Goal: Information Seeking & Learning: Learn about a topic

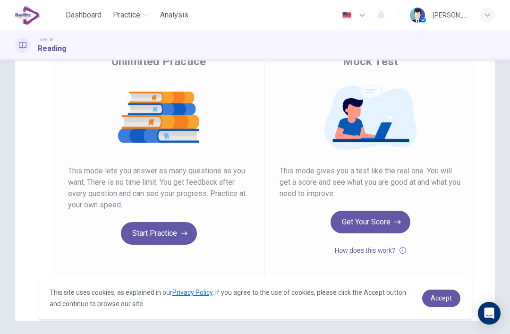
scroll to position [88, 0]
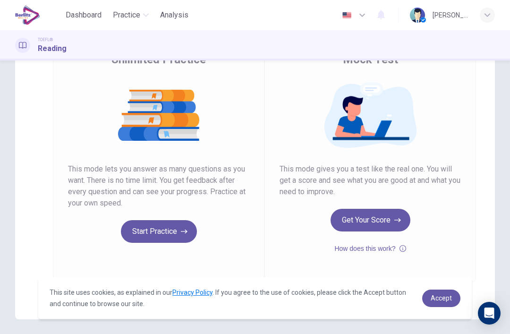
click at [349, 210] on button "Get Your Score" at bounding box center [371, 220] width 80 height 23
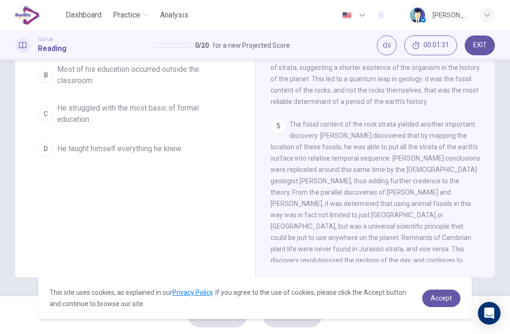
scroll to position [130, 0]
click at [49, 148] on div "D" at bounding box center [45, 148] width 15 height 15
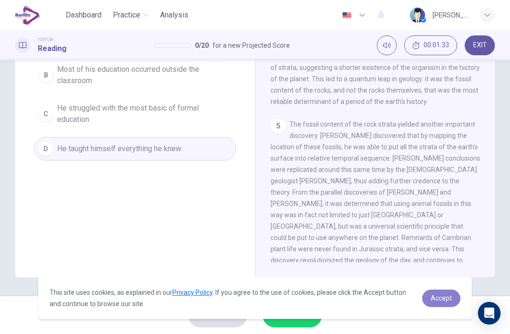
click at [441, 292] on link "Accept" at bounding box center [441, 297] width 38 height 17
click at [444, 293] on link "Accept" at bounding box center [441, 297] width 38 height 17
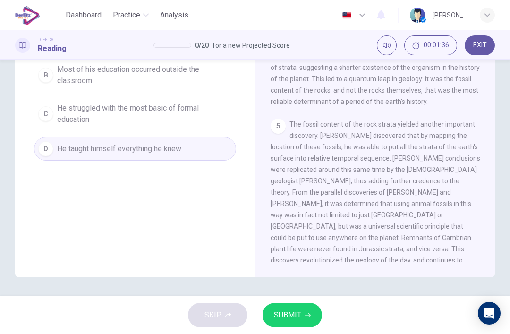
click at [302, 315] on button "SUBMIT" at bounding box center [292, 315] width 59 height 25
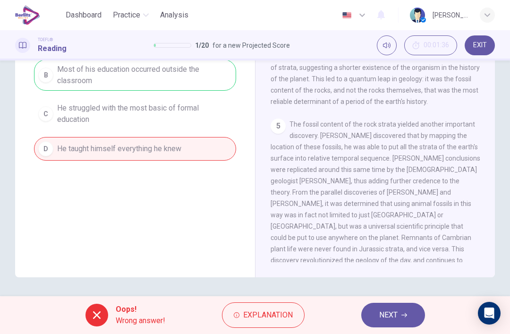
click at [281, 314] on span "Explanation" at bounding box center [268, 314] width 50 height 13
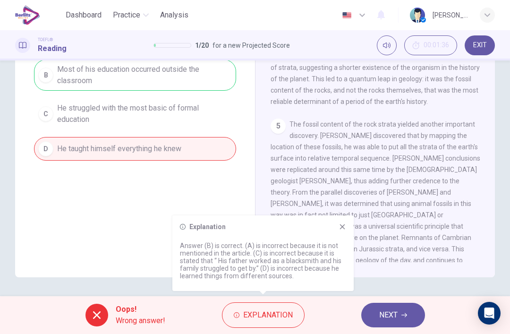
click at [348, 224] on div "Explanation Answer (B) is correct. (A) is incorrect because it is not mentioned…" at bounding box center [262, 253] width 181 height 76
click at [341, 227] on icon at bounding box center [343, 227] width 8 height 8
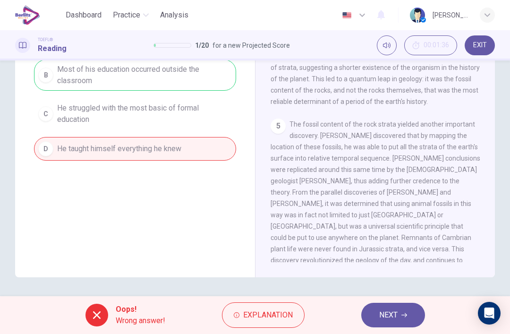
click at [405, 326] on button "NEXT" at bounding box center [393, 315] width 64 height 25
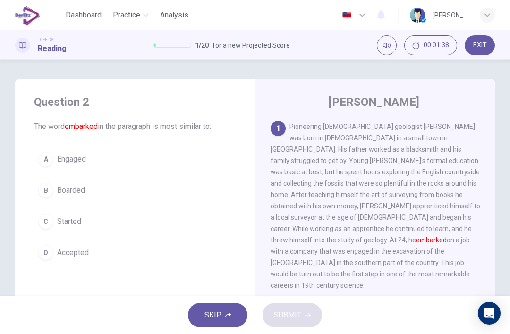
scroll to position [0, 0]
click at [50, 220] on div "C" at bounding box center [45, 221] width 15 height 15
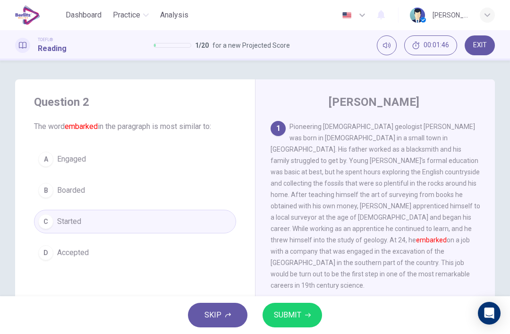
click at [280, 316] on span "SUBMIT" at bounding box center [287, 314] width 27 height 13
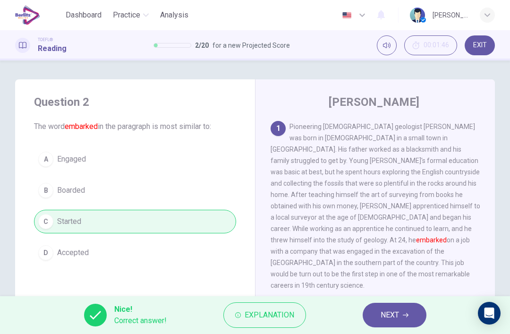
click at [371, 315] on button "NEXT" at bounding box center [395, 315] width 64 height 25
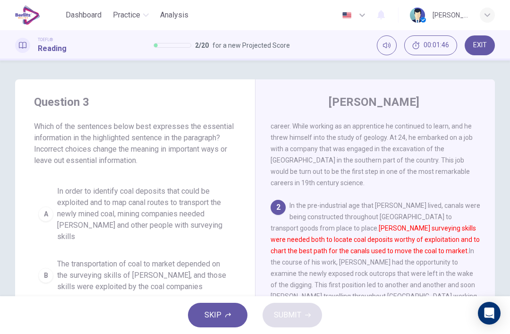
scroll to position [165, 0]
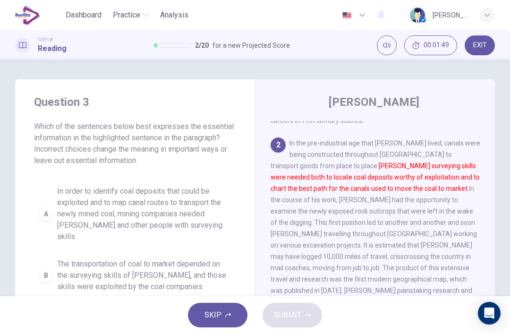
click at [423, 49] on button "00:01:49" at bounding box center [430, 45] width 53 height 20
click at [443, 49] on icon "Show" at bounding box center [447, 46] width 8 height 8
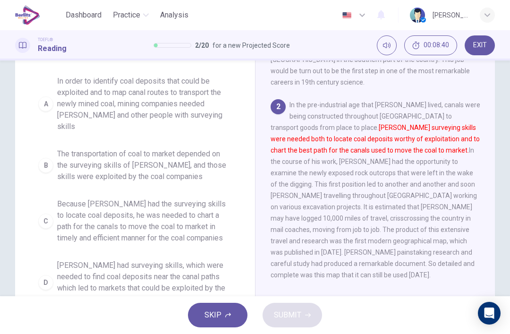
scroll to position [110, 0]
click at [36, 107] on button "A In order to identify coal deposits that could be exploited and to map canal r…" at bounding box center [135, 104] width 202 height 65
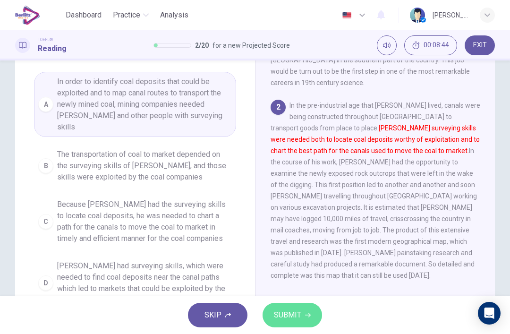
click at [281, 315] on span "SUBMIT" at bounding box center [287, 314] width 27 height 13
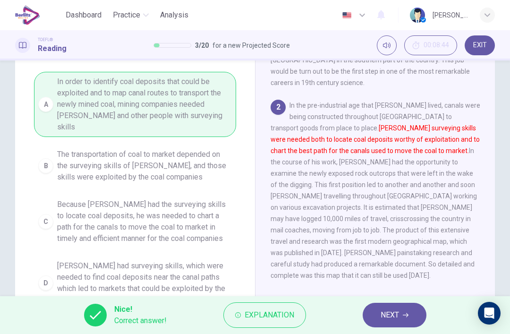
click at [397, 324] on button "NEXT" at bounding box center [395, 315] width 64 height 25
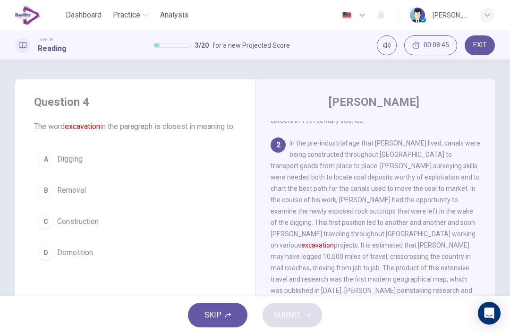
scroll to position [0, 0]
click at [45, 166] on div "A" at bounding box center [45, 159] width 15 height 15
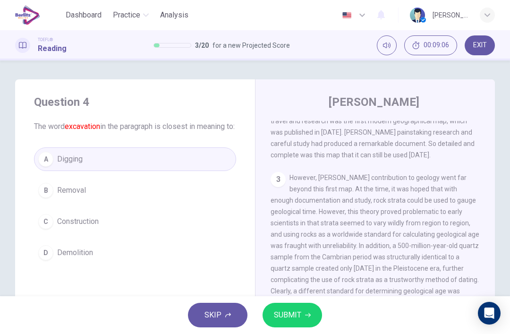
click at [292, 325] on button "SUBMIT" at bounding box center [292, 315] width 59 height 25
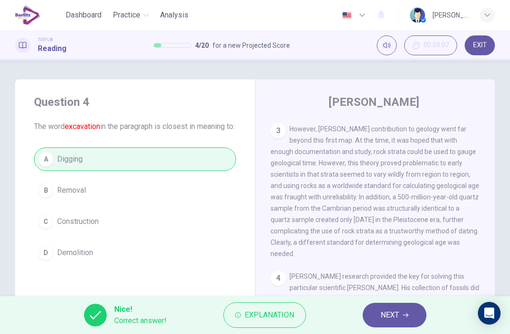
click at [386, 316] on span "NEXT" at bounding box center [390, 314] width 18 height 13
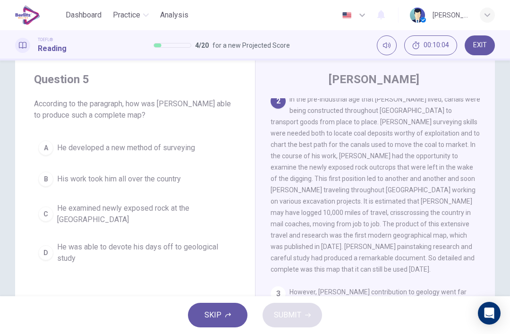
scroll to position [23, 0]
click at [41, 184] on div "B" at bounding box center [45, 178] width 15 height 15
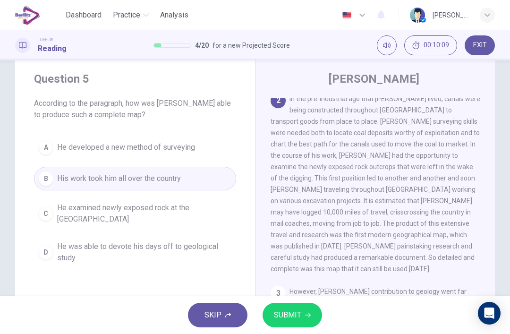
click at [310, 311] on button "SUBMIT" at bounding box center [292, 315] width 59 height 25
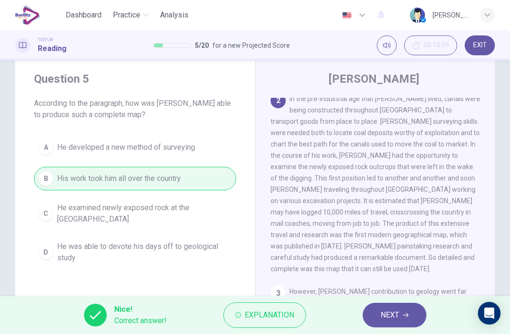
click at [404, 314] on icon "button" at bounding box center [406, 315] width 6 height 6
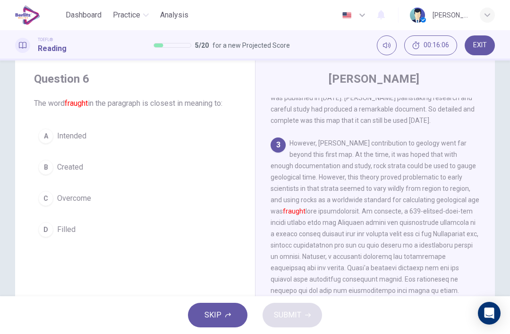
scroll to position [335, 0]
click at [52, 230] on div "D" at bounding box center [45, 229] width 15 height 15
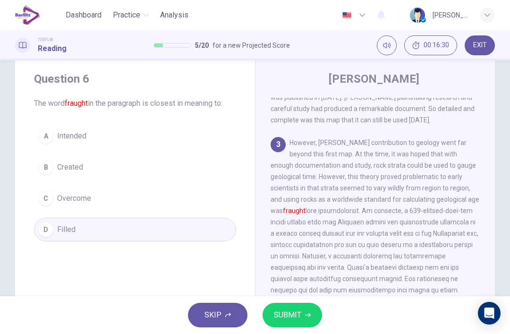
click at [296, 318] on span "SUBMIT" at bounding box center [287, 314] width 27 height 13
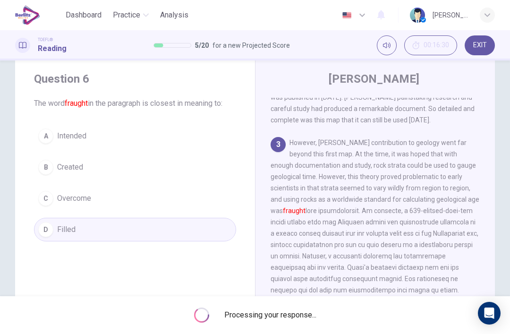
click at [296, 318] on span "Processing your response..." at bounding box center [270, 314] width 92 height 11
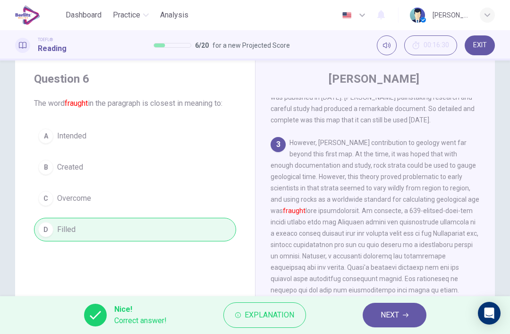
click at [400, 314] on button "NEXT" at bounding box center [395, 315] width 64 height 25
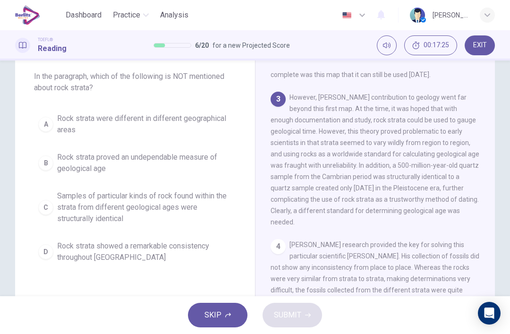
scroll to position [51, 0]
click at [51, 256] on div "D" at bounding box center [45, 251] width 15 height 15
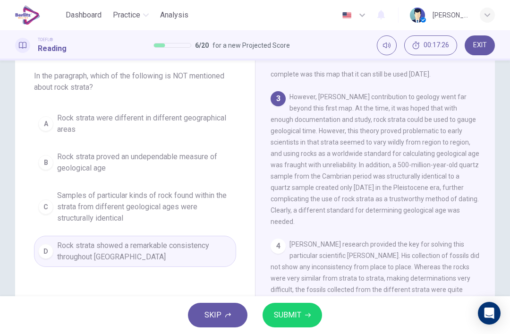
click at [293, 323] on button "SUBMIT" at bounding box center [292, 315] width 59 height 25
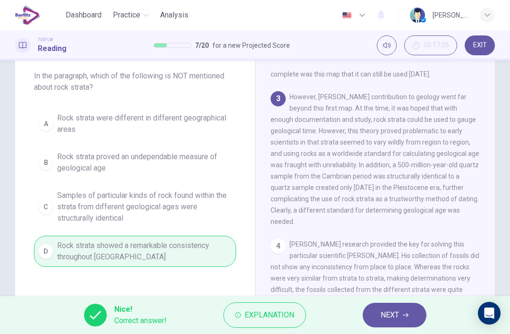
click at [390, 320] on span "NEXT" at bounding box center [390, 314] width 18 height 13
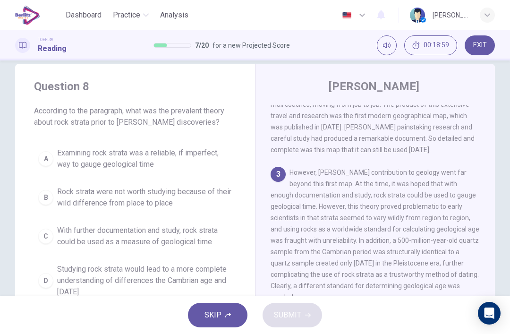
scroll to position [314, 0]
click at [51, 168] on button "A Examining rock strata was a reliable, if imperfect, way to gauge geological t…" at bounding box center [135, 158] width 202 height 31
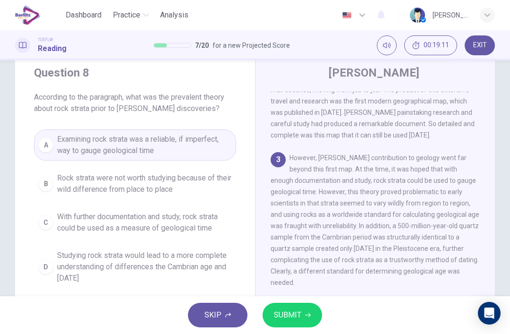
scroll to position [30, 0]
click at [51, 221] on div "C" at bounding box center [45, 221] width 15 height 15
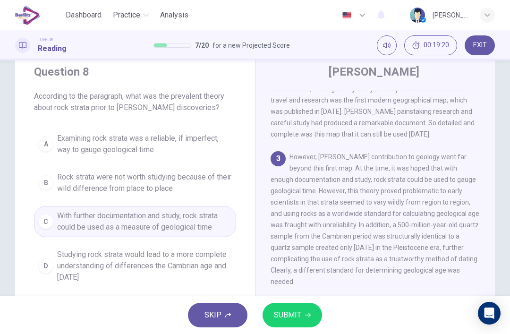
click at [305, 306] on button "SUBMIT" at bounding box center [292, 315] width 59 height 25
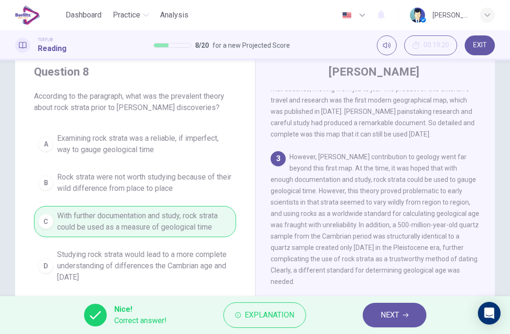
click at [396, 316] on span "NEXT" at bounding box center [390, 314] width 18 height 13
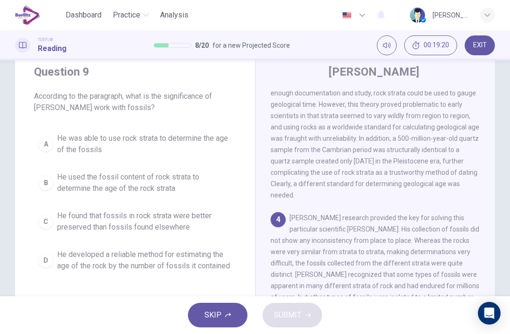
scroll to position [471, 0]
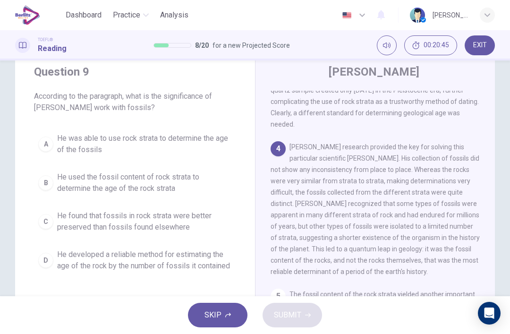
click at [50, 183] on div "B" at bounding box center [45, 182] width 15 height 15
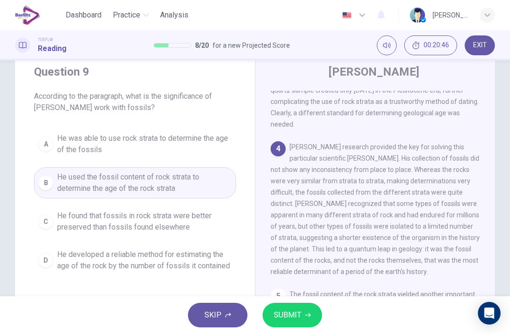
click at [299, 314] on span "SUBMIT" at bounding box center [287, 314] width 27 height 13
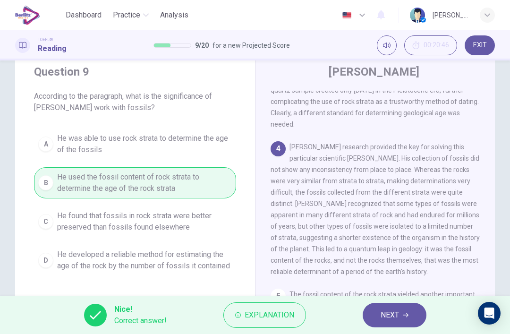
click at [393, 315] on span "NEXT" at bounding box center [390, 314] width 18 height 13
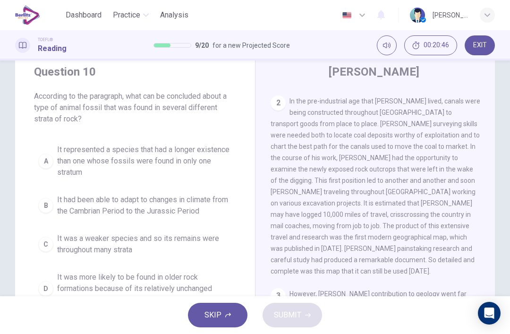
scroll to position [0, 0]
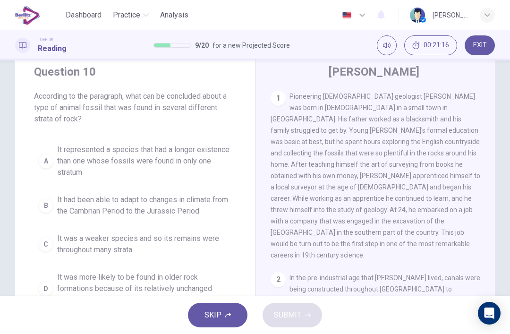
click at [469, 1] on div "Dashboard Practice Analysis English ** ​ [PERSON_NAME] [PERSON_NAME]" at bounding box center [255, 15] width 480 height 30
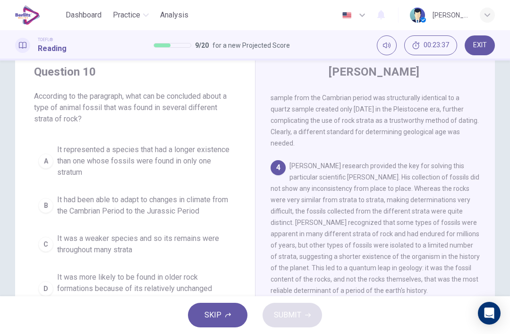
scroll to position [452, 0]
click at [41, 162] on div "A" at bounding box center [45, 160] width 15 height 15
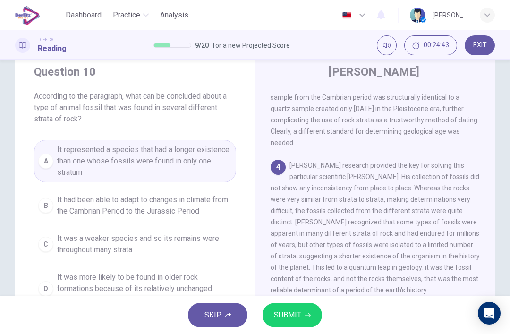
click at [105, 241] on span "It was a weaker species and so its remains were throughout many strata" at bounding box center [144, 244] width 175 height 23
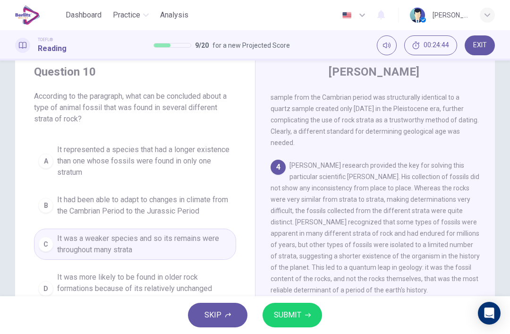
click at [47, 162] on div "A" at bounding box center [45, 160] width 15 height 15
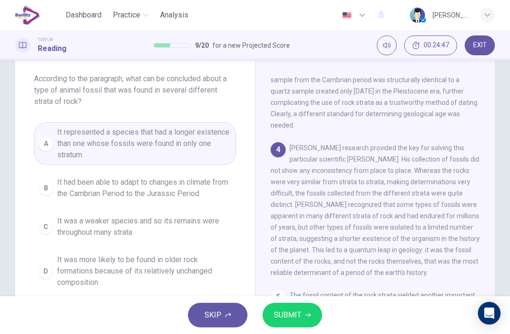
scroll to position [47, 0]
click at [293, 318] on span "SUBMIT" at bounding box center [287, 314] width 27 height 13
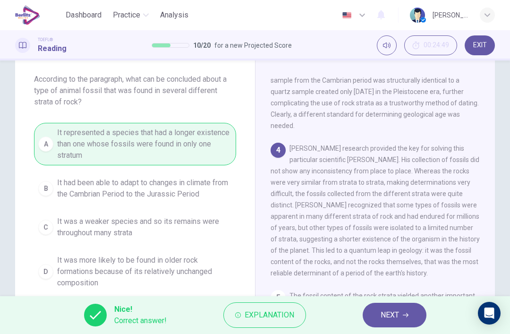
click at [382, 323] on button "NEXT" at bounding box center [395, 315] width 64 height 25
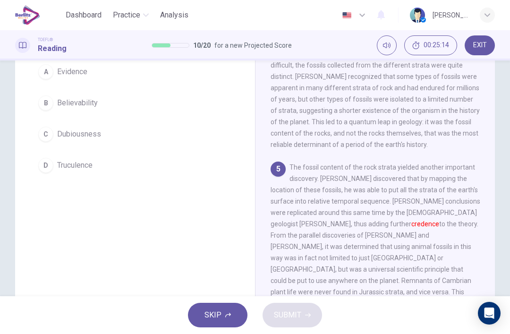
scroll to position [86, 0]
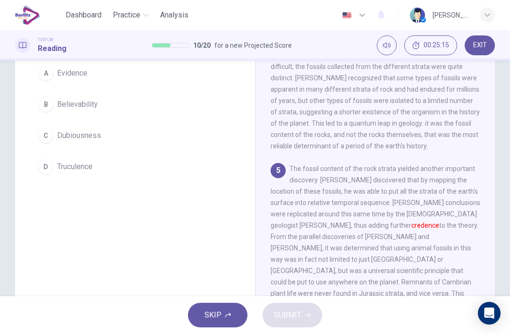
click at [47, 112] on div "B" at bounding box center [45, 104] width 15 height 15
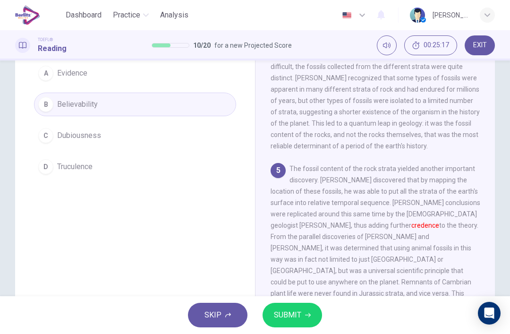
click at [305, 321] on button "SUBMIT" at bounding box center [292, 315] width 59 height 25
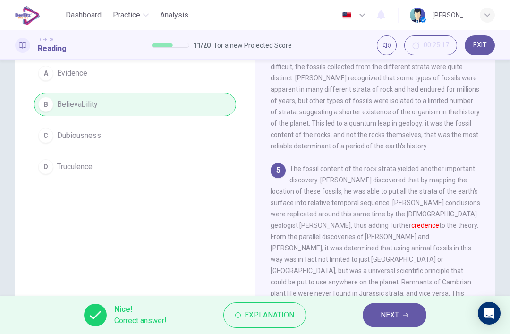
click at [386, 309] on span "NEXT" at bounding box center [390, 314] width 18 height 13
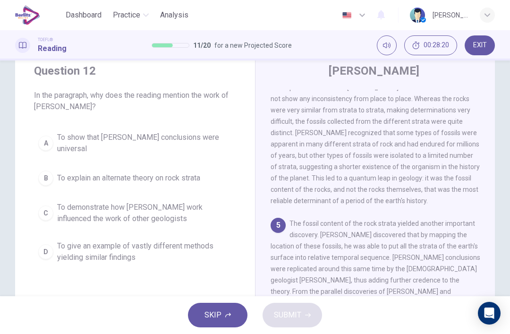
scroll to position [42, 0]
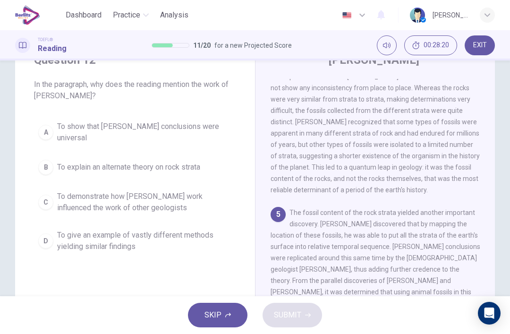
click at [43, 136] on button "A To show that [PERSON_NAME] conclusions were universal" at bounding box center [135, 132] width 202 height 31
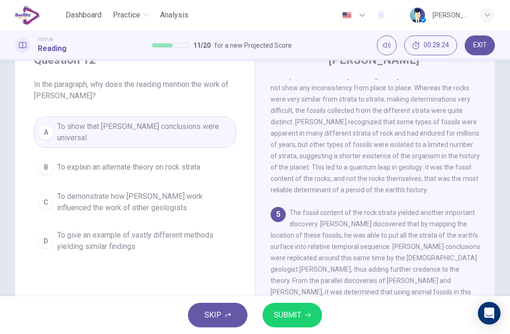
click at [279, 313] on span "SUBMIT" at bounding box center [287, 314] width 27 height 13
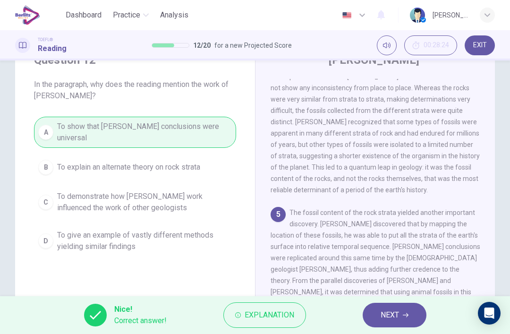
click at [283, 311] on span "Explanation" at bounding box center [270, 314] width 50 height 13
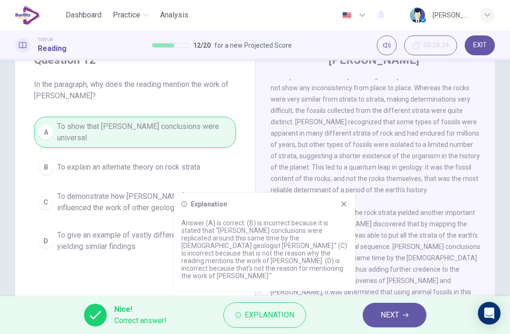
click at [417, 186] on div "4 [PERSON_NAME] research provided the key for solving this particular scientifi…" at bounding box center [376, 127] width 210 height 136
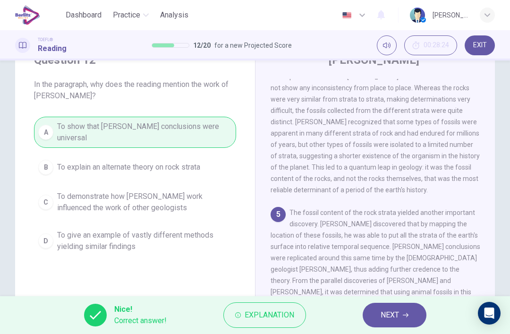
click at [401, 305] on button "NEXT" at bounding box center [395, 315] width 64 height 25
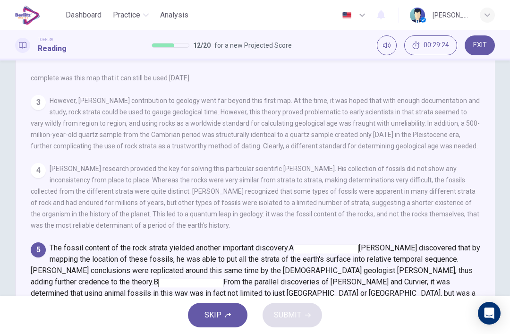
scroll to position [130, 0]
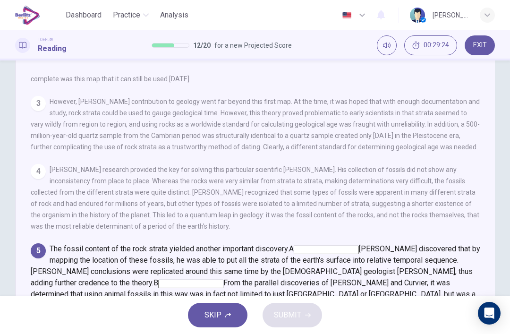
click at [251, 314] on input at bounding box center [218, 318] width 65 height 8
click at [303, 320] on button "SUBMIT" at bounding box center [292, 315] width 59 height 25
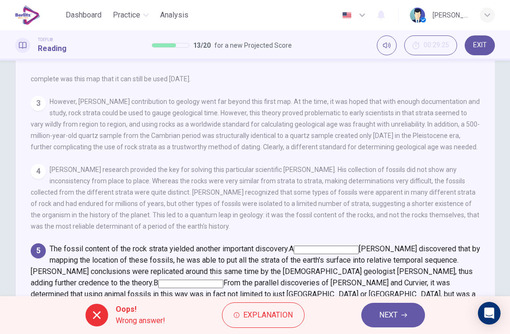
click at [242, 322] on button "Explanation" at bounding box center [263, 314] width 83 height 25
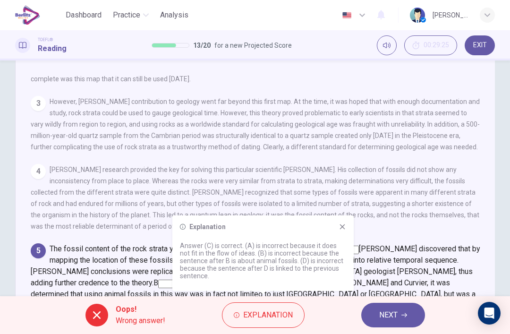
click at [340, 228] on icon at bounding box center [343, 227] width 8 height 8
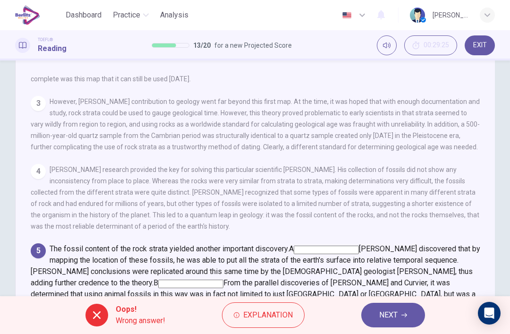
click at [258, 319] on span "Explanation" at bounding box center [268, 314] width 50 height 13
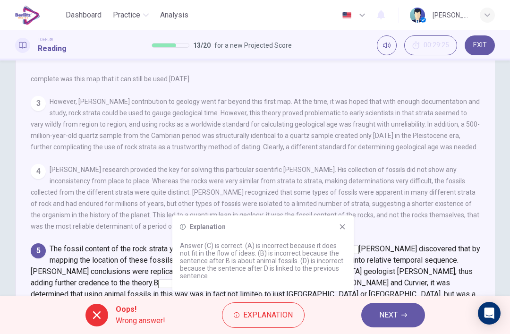
click at [347, 223] on div "Explanation Answer (C) is correct. (A) is incorrect because it does not fit in …" at bounding box center [262, 253] width 181 height 76
click at [334, 226] on div "Explanation" at bounding box center [263, 227] width 166 height 8
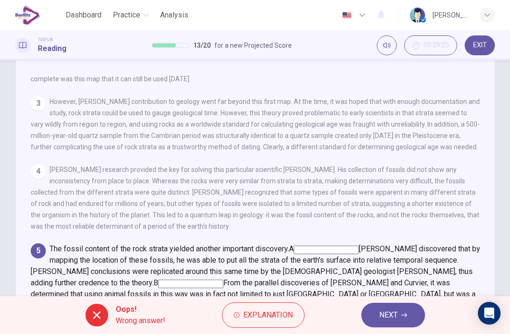
click at [430, 244] on span "[PERSON_NAME] discovered that by mapping the location of these fossils, he was …" at bounding box center [255, 265] width 449 height 43
click at [393, 314] on span "NEXT" at bounding box center [388, 314] width 18 height 13
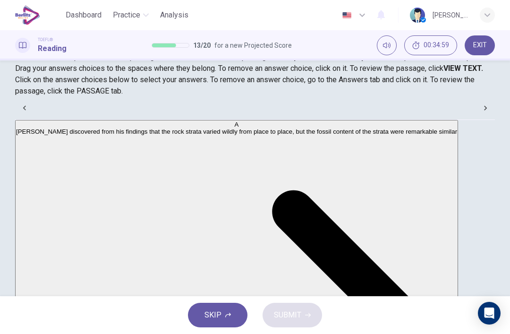
click at [484, 51] on button "EXIT" at bounding box center [480, 45] width 30 height 20
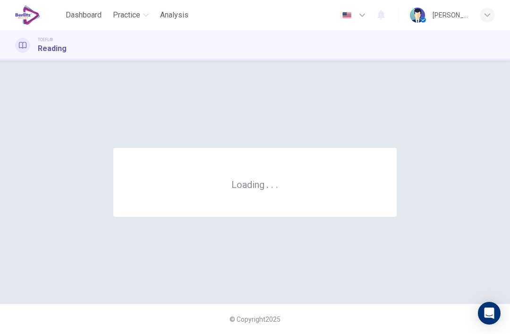
scroll to position [0, 0]
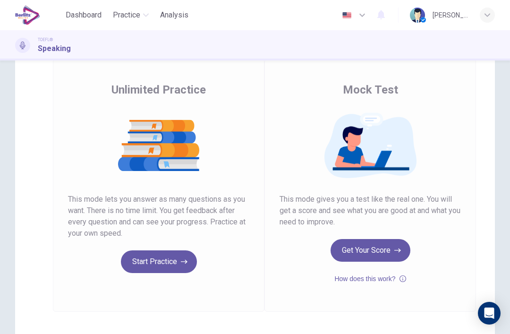
scroll to position [57, 0]
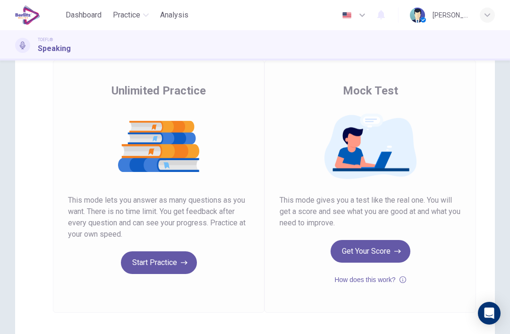
click at [358, 249] on button "Get Your Score" at bounding box center [371, 251] width 80 height 23
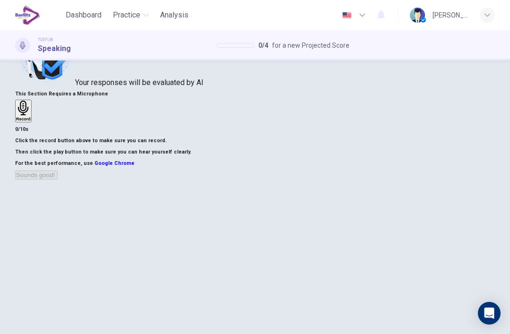
scroll to position [55, 0]
click at [31, 120] on h6 "Record" at bounding box center [23, 118] width 15 height 5
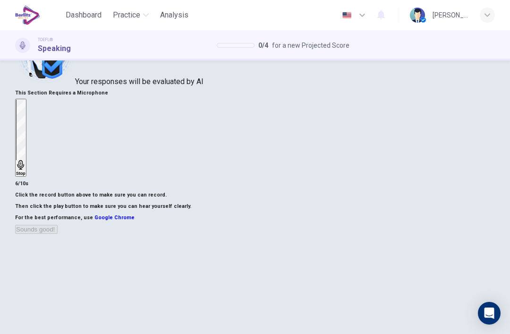
click at [25, 171] on h6 "Stop" at bounding box center [20, 173] width 9 height 5
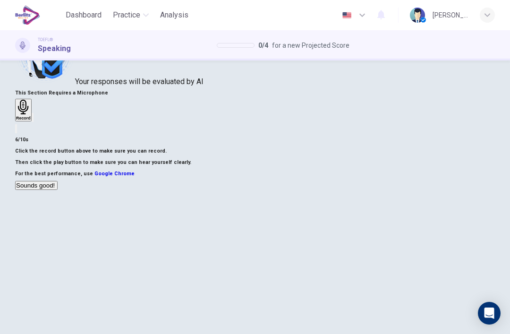
click at [33, 121] on div "button" at bounding box center [33, 117] width 0 height 7
click at [58, 190] on button "Sounds good!" at bounding box center [36, 185] width 42 height 9
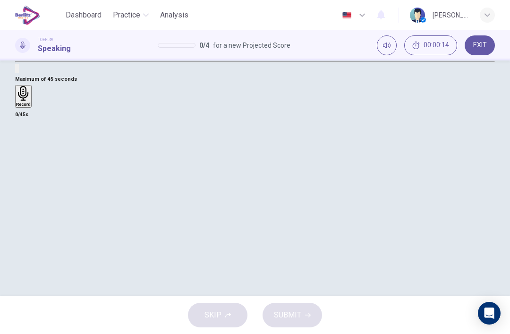
scroll to position [113, 0]
click at [31, 87] on icon "button" at bounding box center [23, 79] width 15 height 15
click at [25, 148] on div "Stop" at bounding box center [20, 110] width 9 height 76
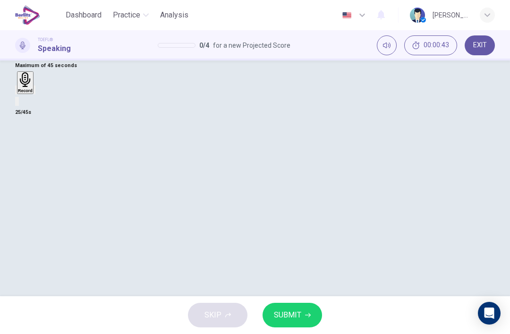
click at [297, 314] on span "SUBMIT" at bounding box center [287, 314] width 27 height 13
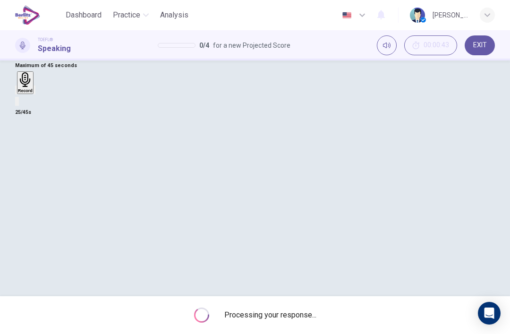
click at [314, 309] on div "Processing your response..." at bounding box center [255, 315] width 510 height 38
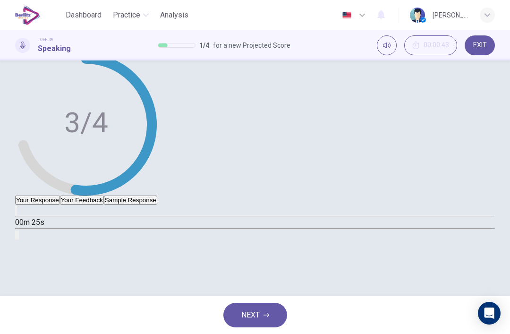
scroll to position [152, 0]
click at [104, 201] on button "Your Feedback" at bounding box center [82, 199] width 44 height 9
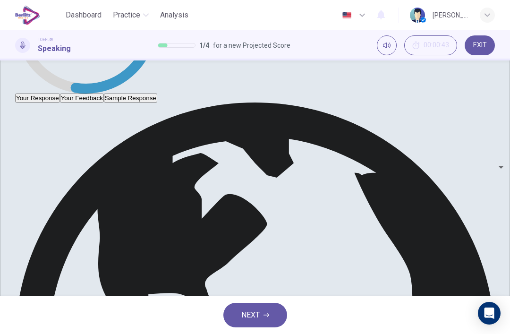
scroll to position [232, 0]
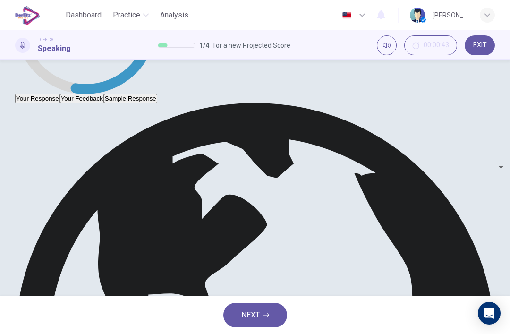
click at [268, 313] on icon "button" at bounding box center [266, 315] width 6 height 6
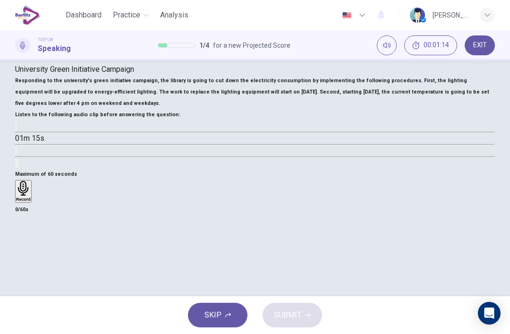
scroll to position [138, 0]
click at [16, 128] on icon "button" at bounding box center [16, 128] width 0 height 0
type input "*"
click at [31, 194] on div "Record" at bounding box center [23, 191] width 15 height 21
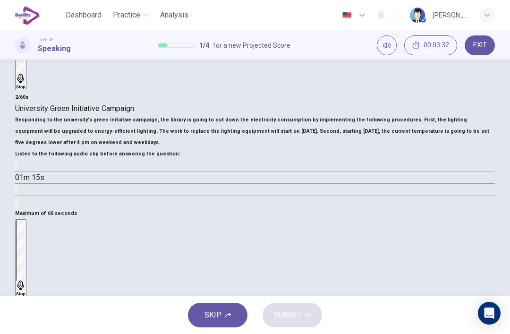
scroll to position [148, 0]
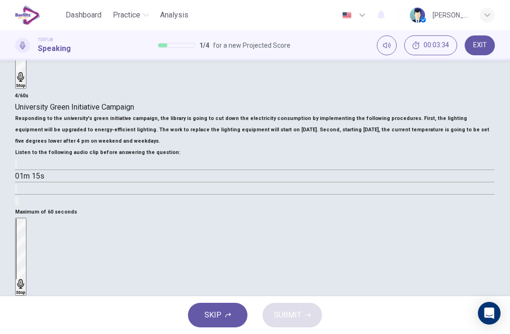
click at [25, 238] on div "Stop" at bounding box center [20, 257] width 9 height 76
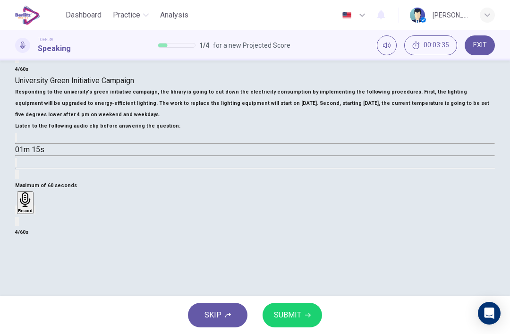
click at [16, 213] on div "button" at bounding box center [16, 209] width 0 height 7
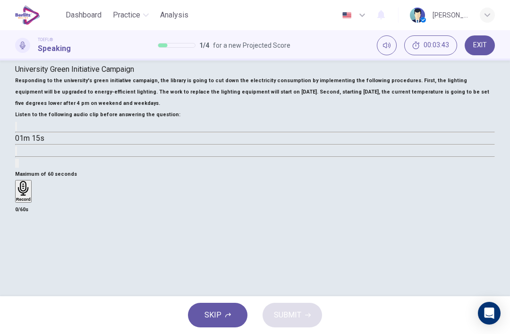
click at [31, 195] on icon "button" at bounding box center [23, 188] width 15 height 15
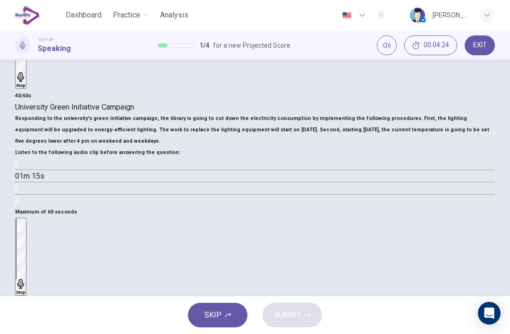
click at [25, 237] on div "Stop" at bounding box center [20, 257] width 9 height 76
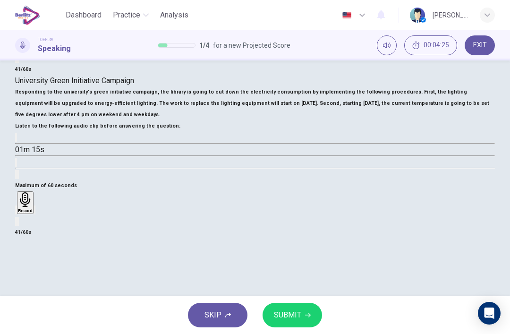
click at [312, 314] on button "SUBMIT" at bounding box center [292, 315] width 59 height 25
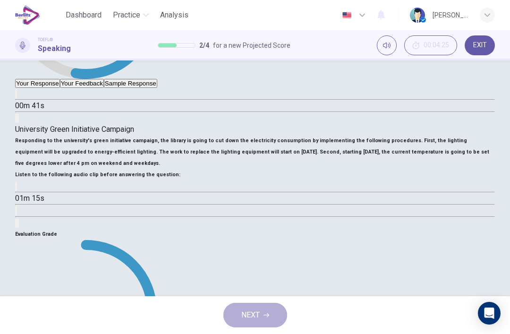
scroll to position [220, 0]
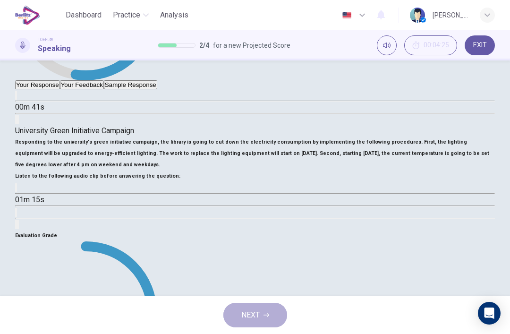
type input "*"
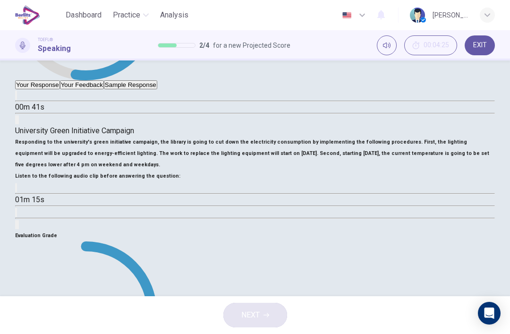
type input "**"
click at [259, 326] on button "NEXT" at bounding box center [255, 315] width 64 height 25
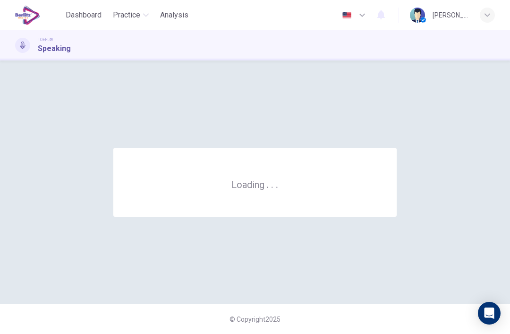
scroll to position [0, 0]
click at [259, 325] on div "© Copyright 2025" at bounding box center [255, 319] width 510 height 30
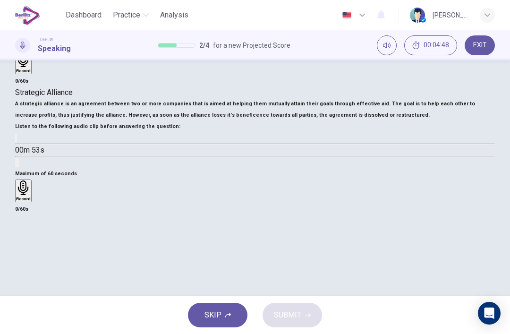
scroll to position [120, 0]
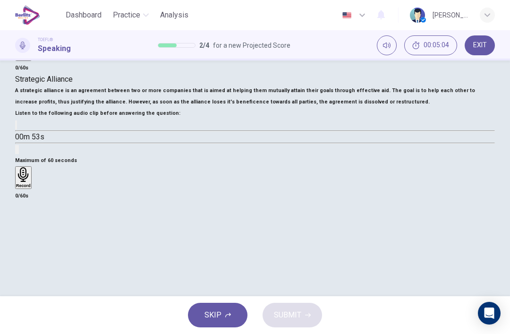
click at [17, 129] on button "button" at bounding box center [16, 124] width 2 height 9
type input "*"
click at [31, 188] on div "Record" at bounding box center [23, 177] width 15 height 21
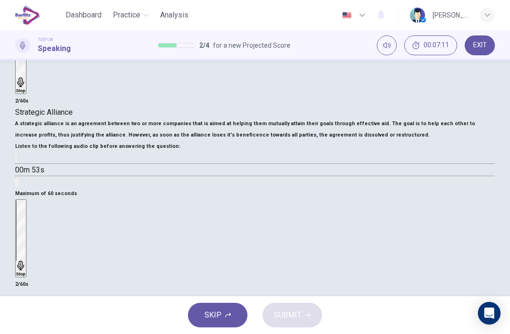
scroll to position [154, 0]
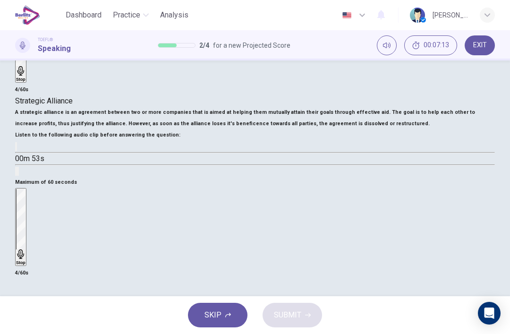
click at [25, 227] on div "Stop" at bounding box center [20, 227] width 9 height 76
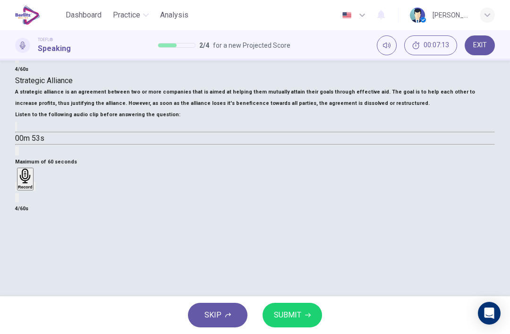
click at [16, 190] on div "button" at bounding box center [16, 186] width 0 height 7
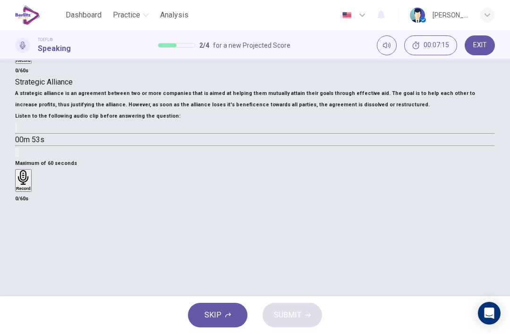
scroll to position [119, 0]
click at [31, 190] on h6 "Record" at bounding box center [23, 187] width 15 height 5
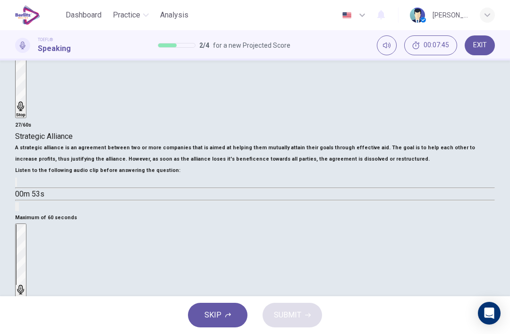
click at [25, 285] on icon "button" at bounding box center [20, 289] width 9 height 9
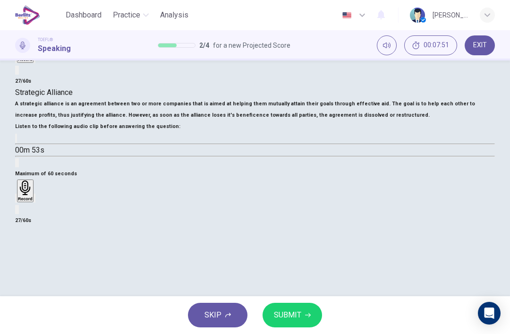
click at [288, 320] on span "SUBMIT" at bounding box center [287, 314] width 27 height 13
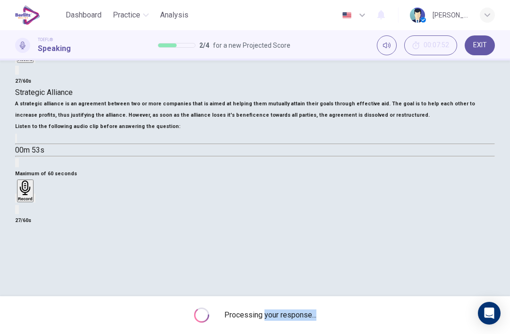
click at [277, 207] on div "Maximum of 60 seconds Record 27/60s" at bounding box center [255, 197] width 480 height 58
click at [485, 46] on span "EXIT" at bounding box center [480, 46] width 14 height 8
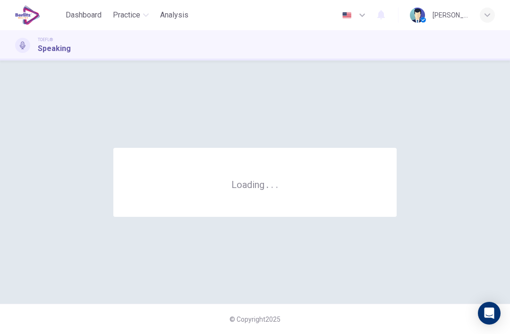
scroll to position [0, 0]
